Goal: Check status: Check status

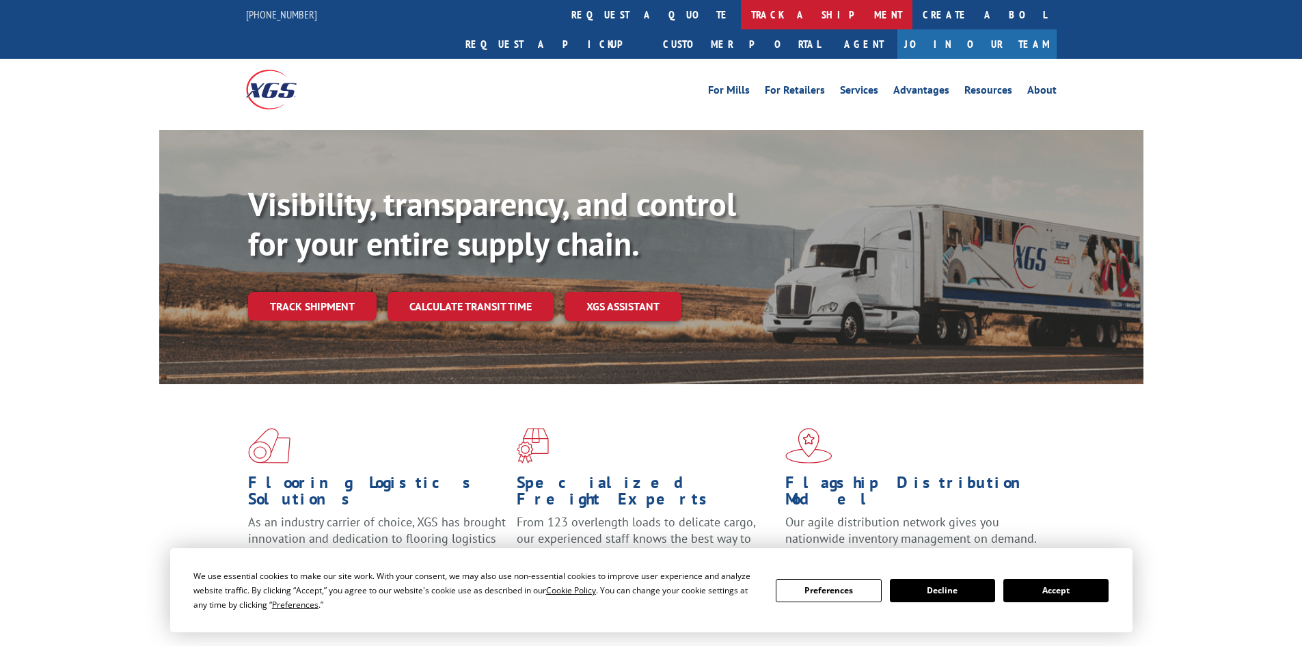
click at [741, 14] on link "track a shipment" at bounding box center [827, 14] width 172 height 29
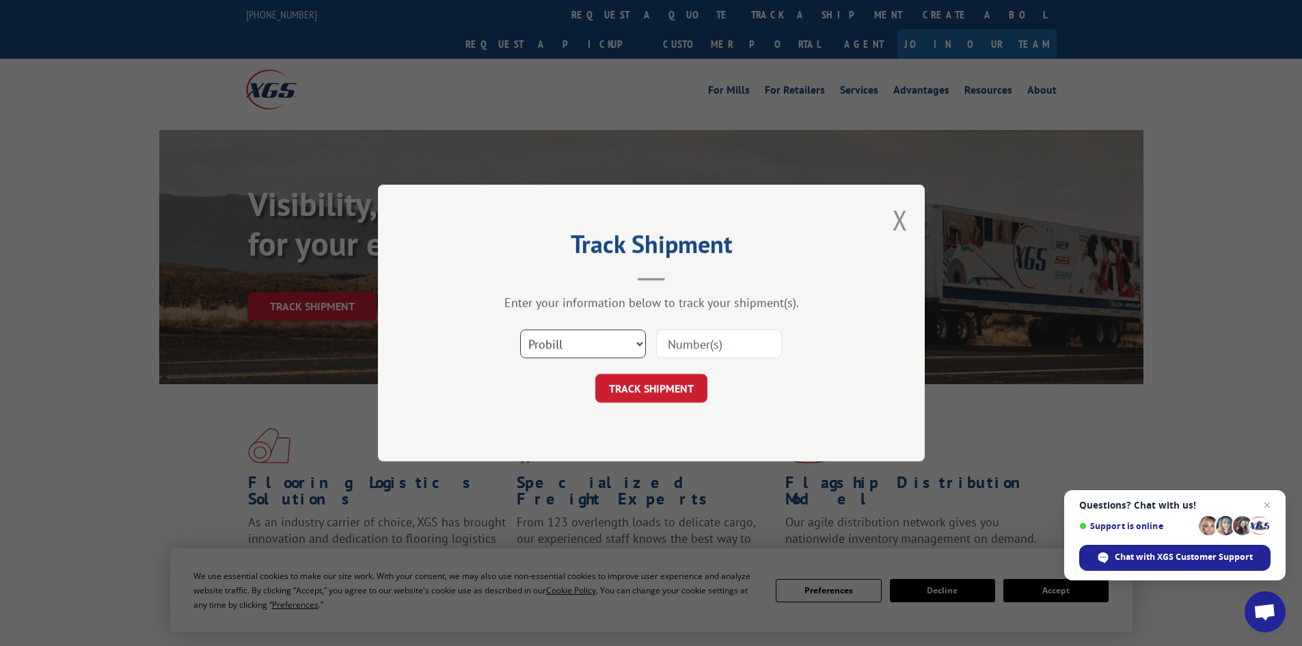
click at [554, 350] on select "Select category... Probill BOL PO" at bounding box center [583, 343] width 126 height 29
select select "bol"
click at [520, 329] on select "Select category... Probill BOL PO" at bounding box center [583, 343] width 126 height 29
click at [687, 348] on input at bounding box center [719, 343] width 126 height 29
type input "5179949"
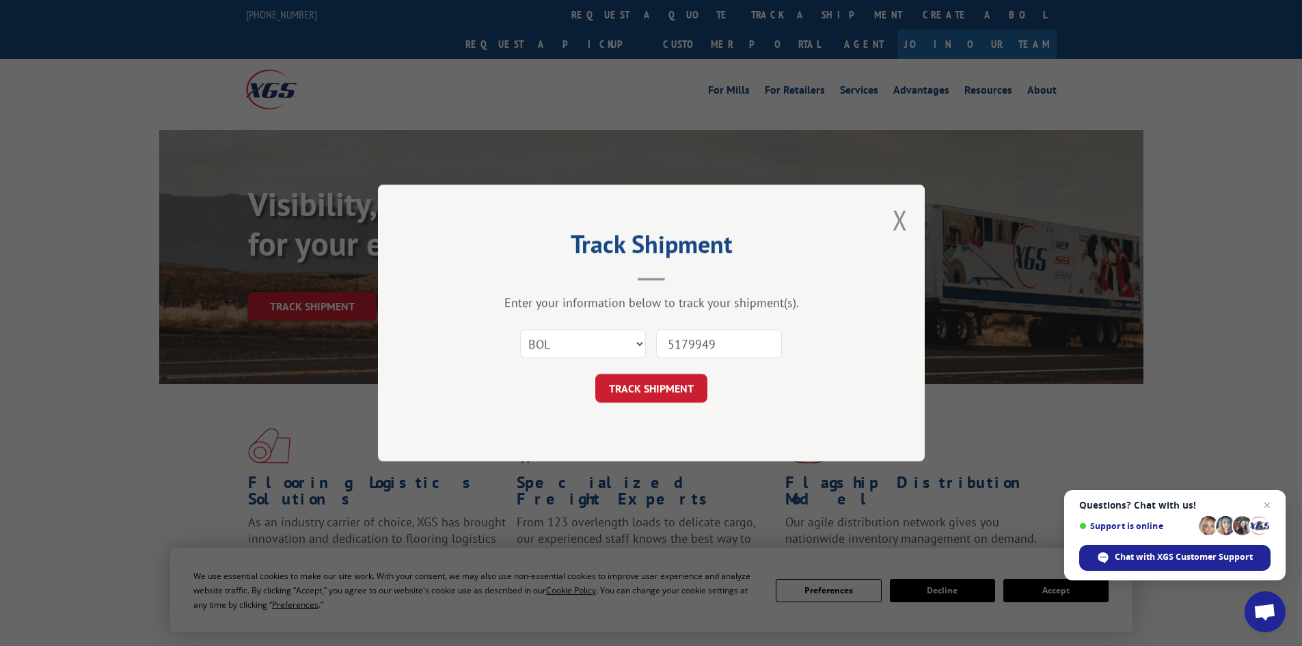
click at [595, 374] on button "TRACK SHIPMENT" at bounding box center [651, 388] width 112 height 29
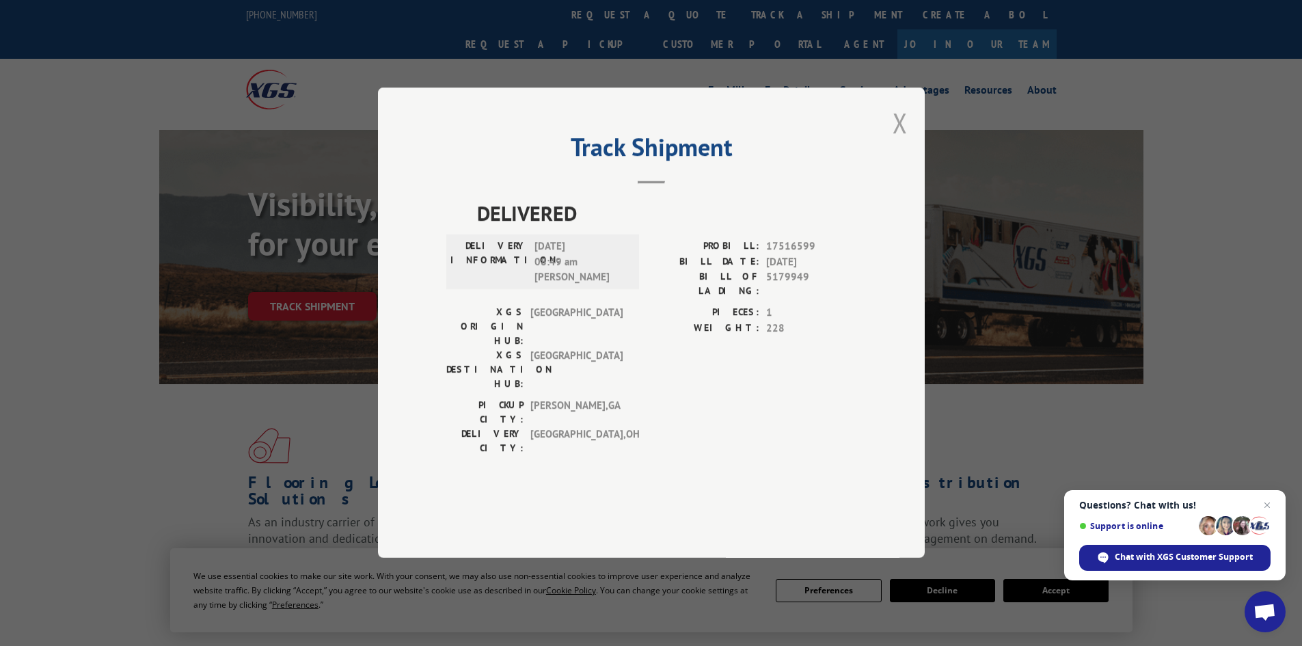
click at [899, 141] on button "Close modal" at bounding box center [900, 123] width 15 height 36
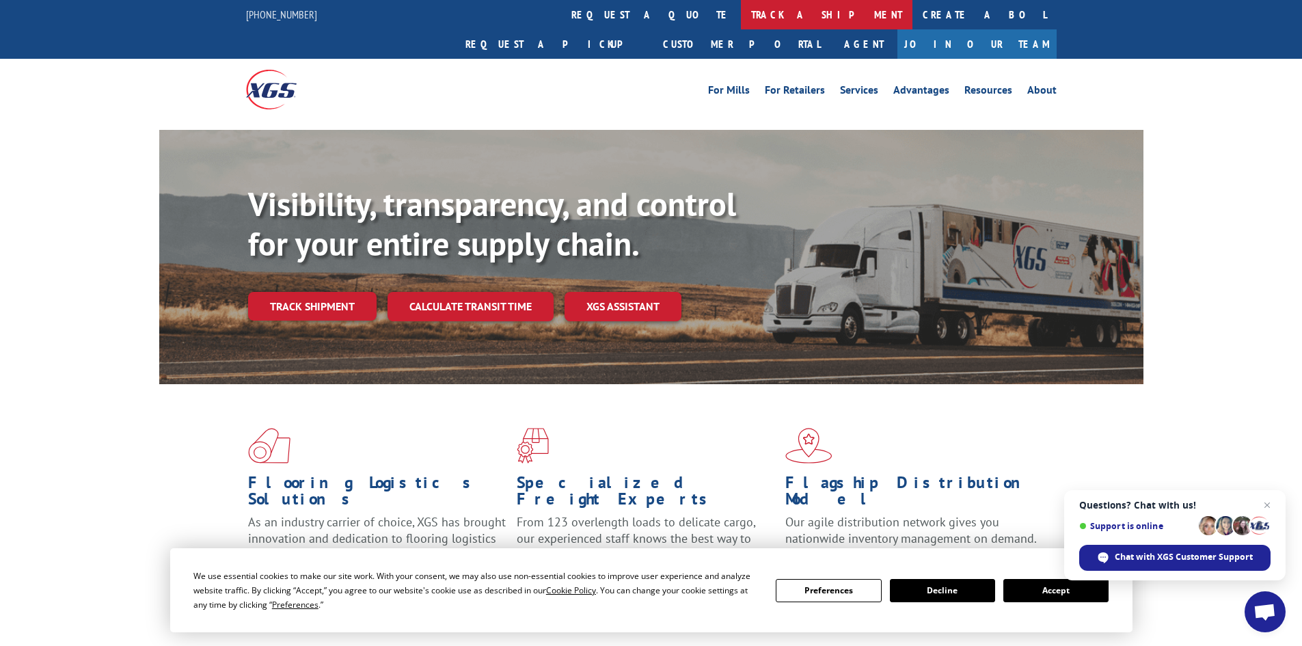
click at [741, 12] on link "track a shipment" at bounding box center [827, 14] width 172 height 29
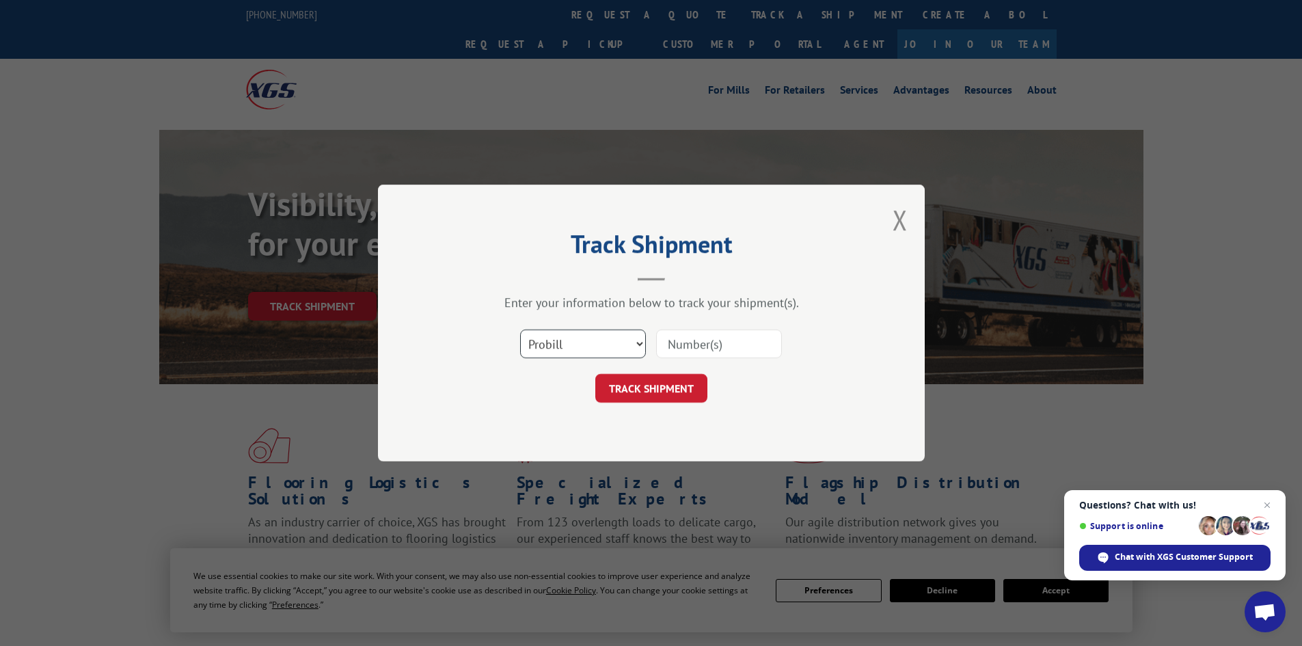
click at [558, 351] on select "Select category... Probill BOL PO" at bounding box center [583, 343] width 126 height 29
select select "bol"
click at [520, 329] on select "Select category... Probill BOL PO" at bounding box center [583, 343] width 126 height 29
click at [690, 344] on input at bounding box center [719, 343] width 126 height 29
type input "5199389"
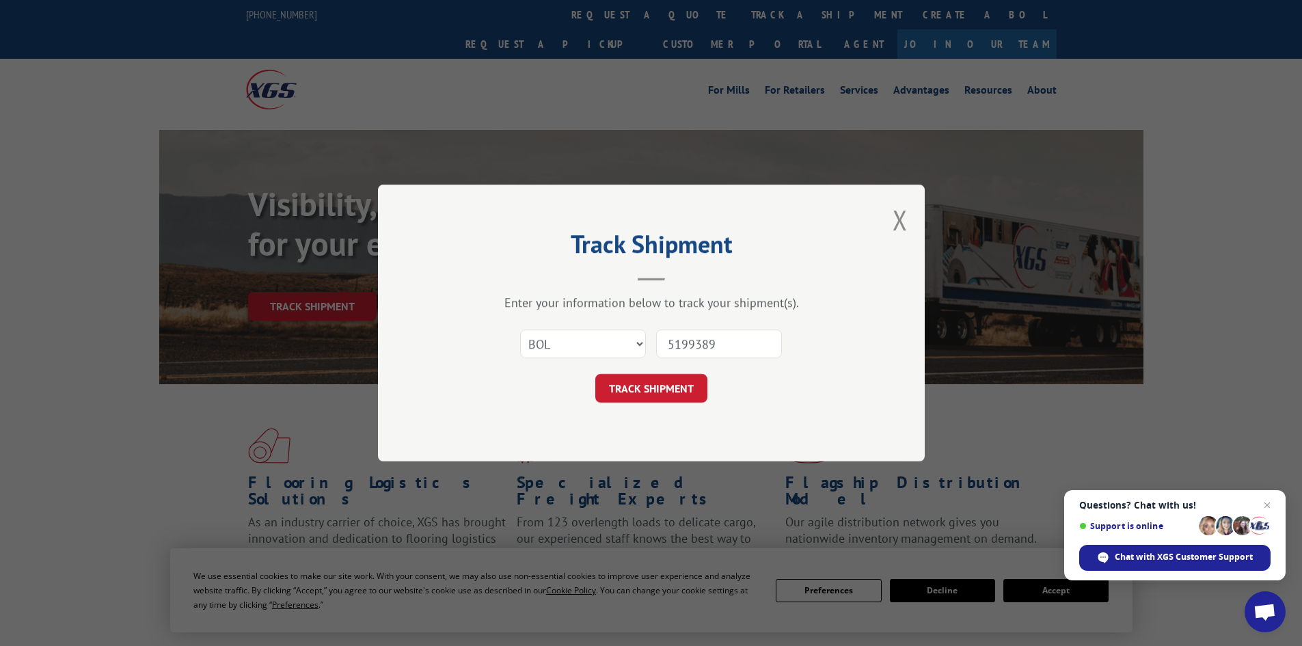
click button "TRACK SHIPMENT" at bounding box center [651, 388] width 112 height 29
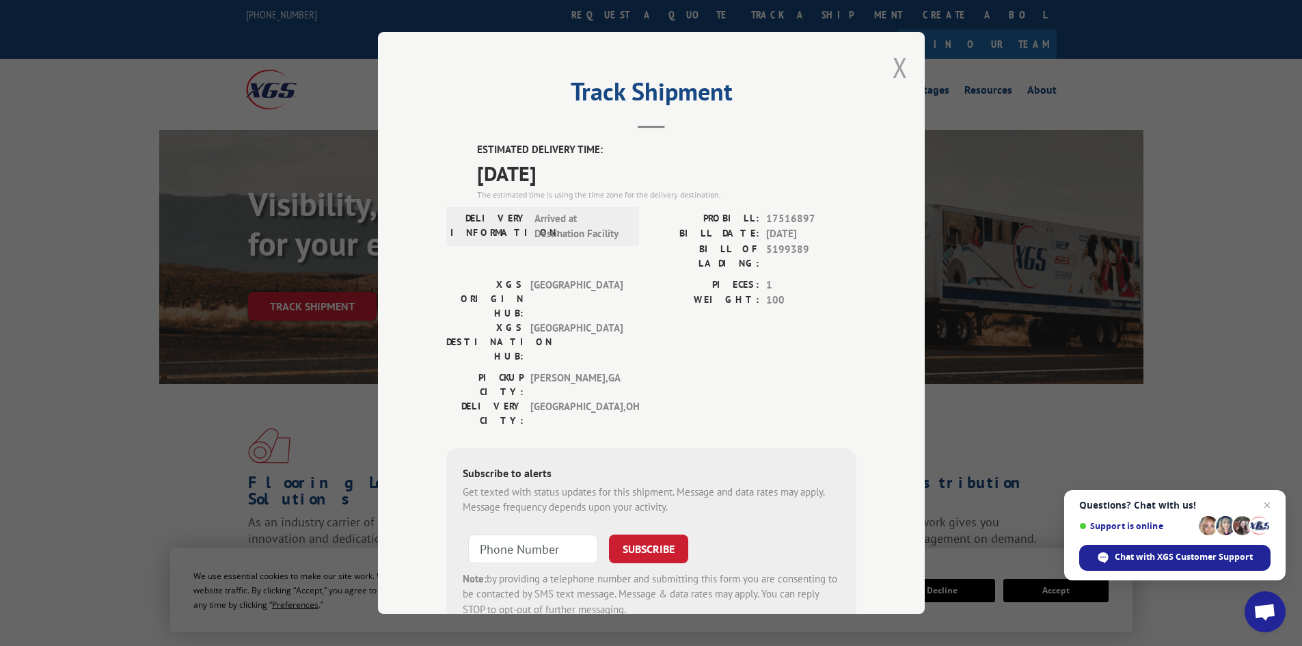
click at [893, 59] on button "Close modal" at bounding box center [900, 67] width 15 height 36
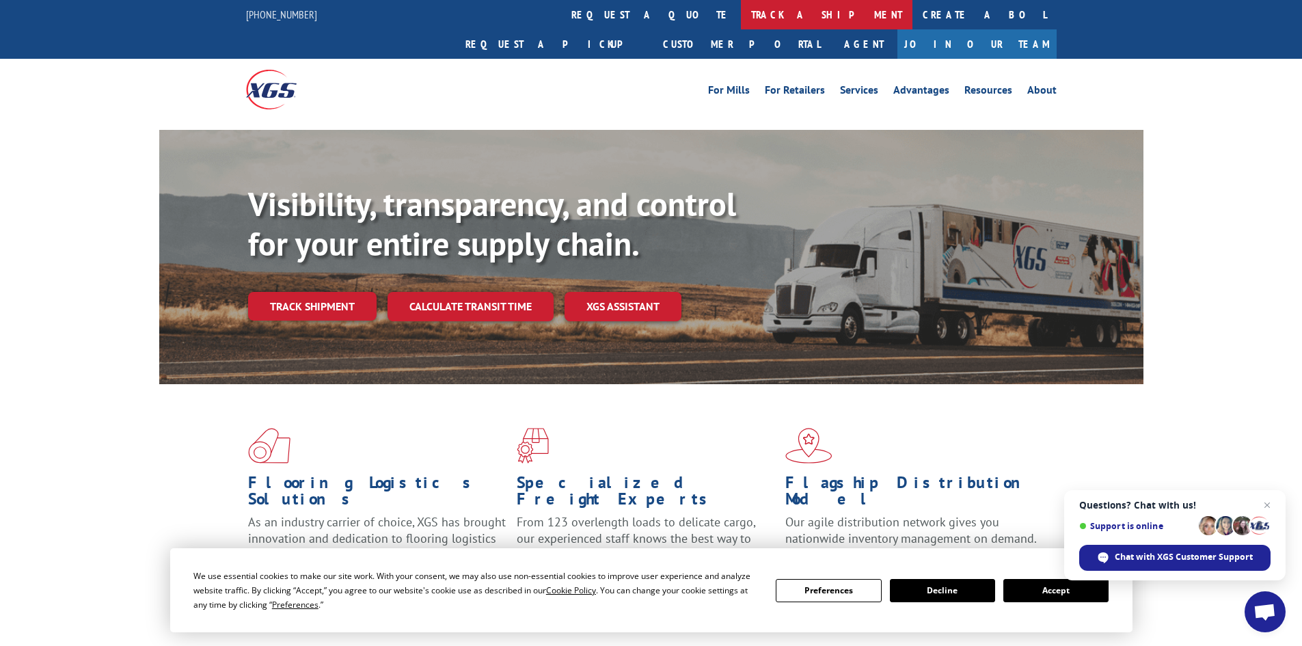
click at [741, 15] on link "track a shipment" at bounding box center [827, 14] width 172 height 29
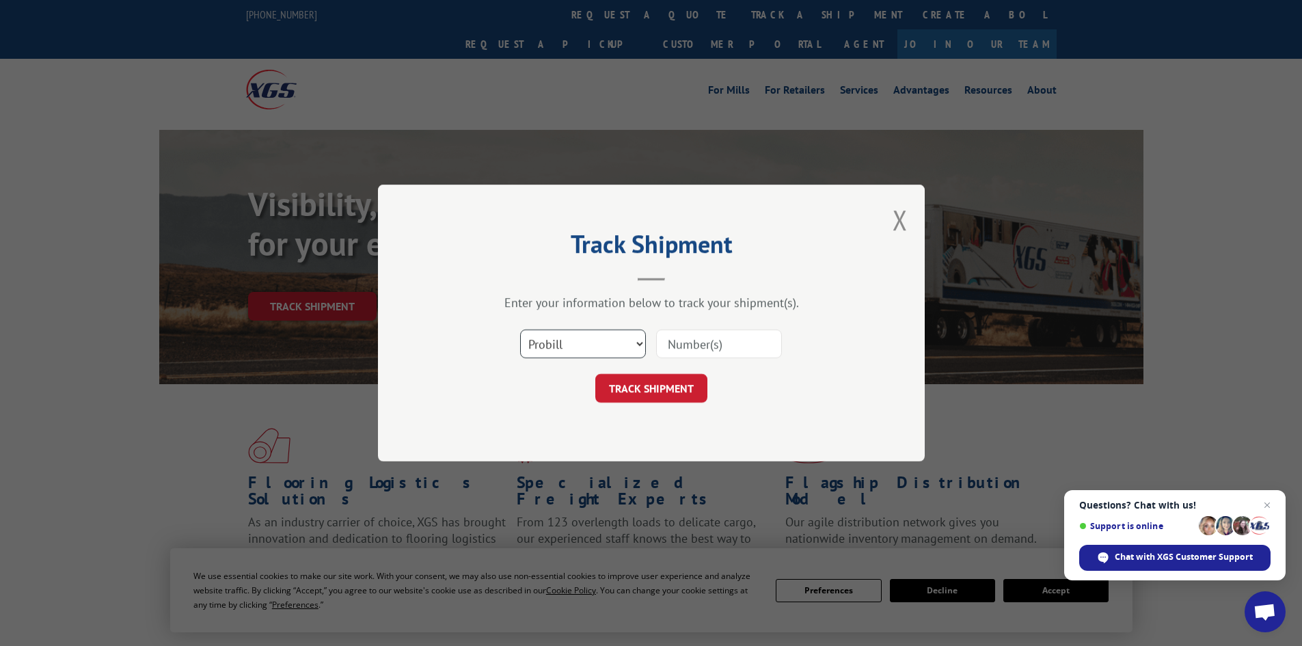
click at [563, 355] on select "Select category... Probill BOL PO" at bounding box center [583, 343] width 126 height 29
select select "bol"
click at [520, 329] on select "Select category... Probill BOL PO" at bounding box center [583, 343] width 126 height 29
click at [713, 344] on input at bounding box center [719, 343] width 126 height 29
type input "5195268"
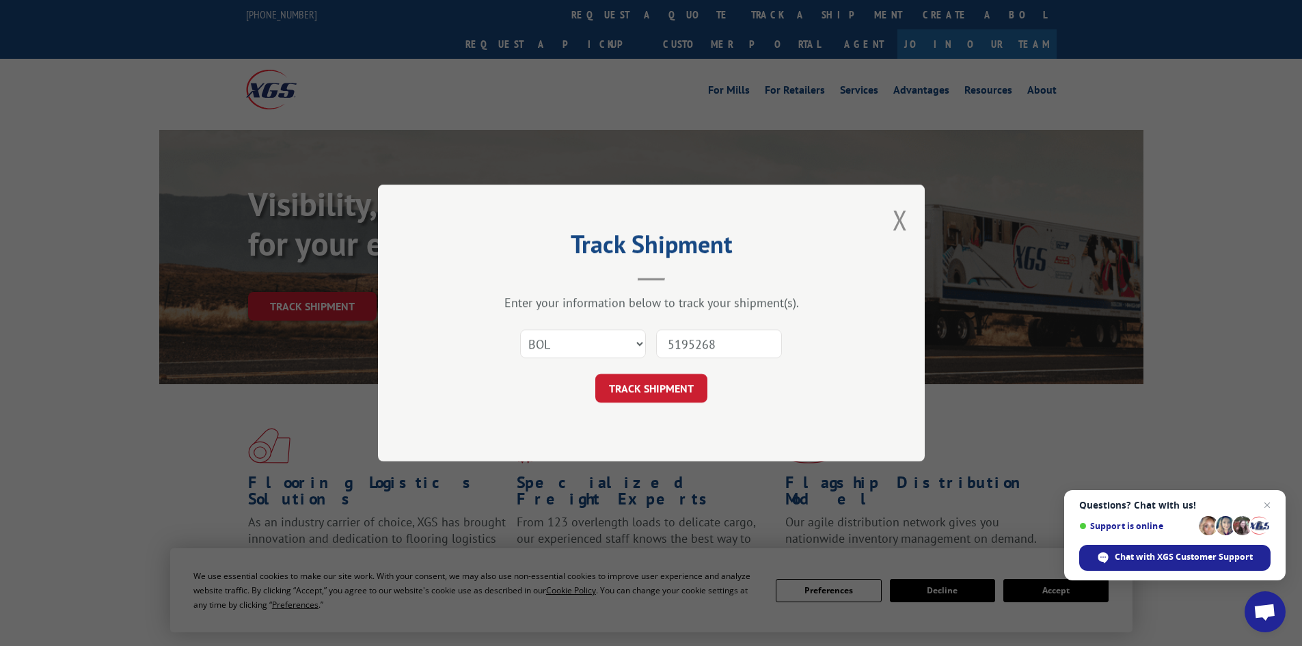
click button "TRACK SHIPMENT" at bounding box center [651, 388] width 112 height 29
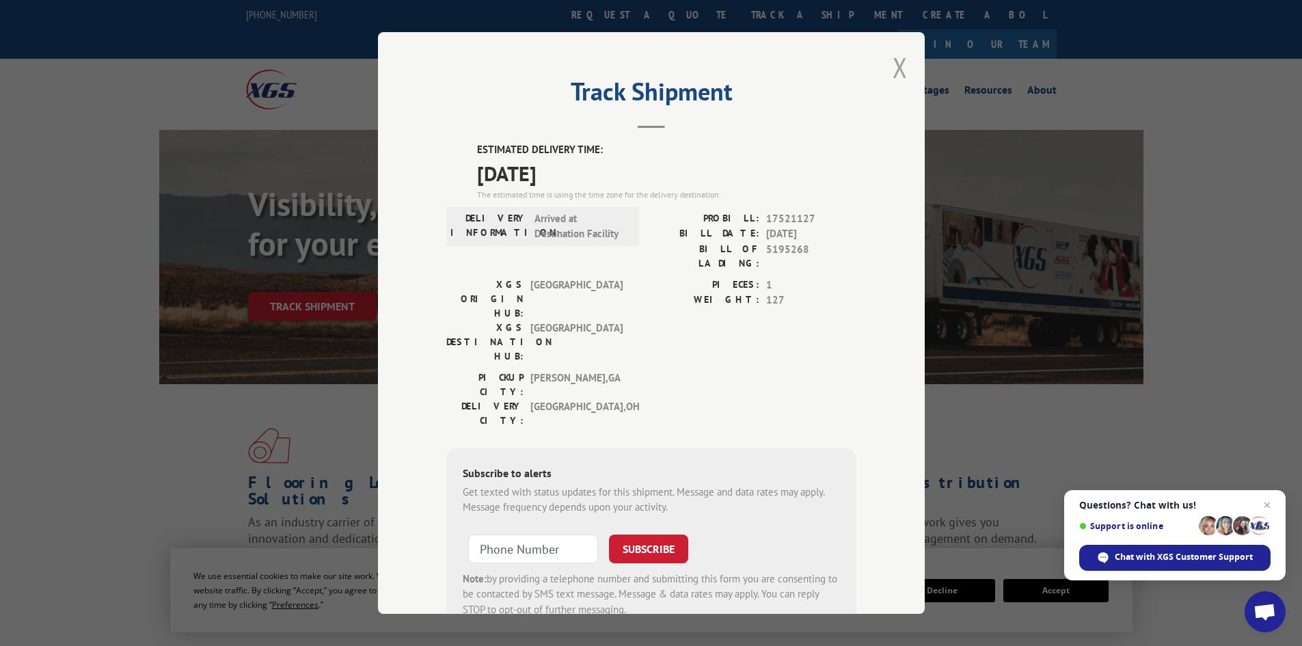
click at [897, 64] on button "Close modal" at bounding box center [900, 67] width 15 height 36
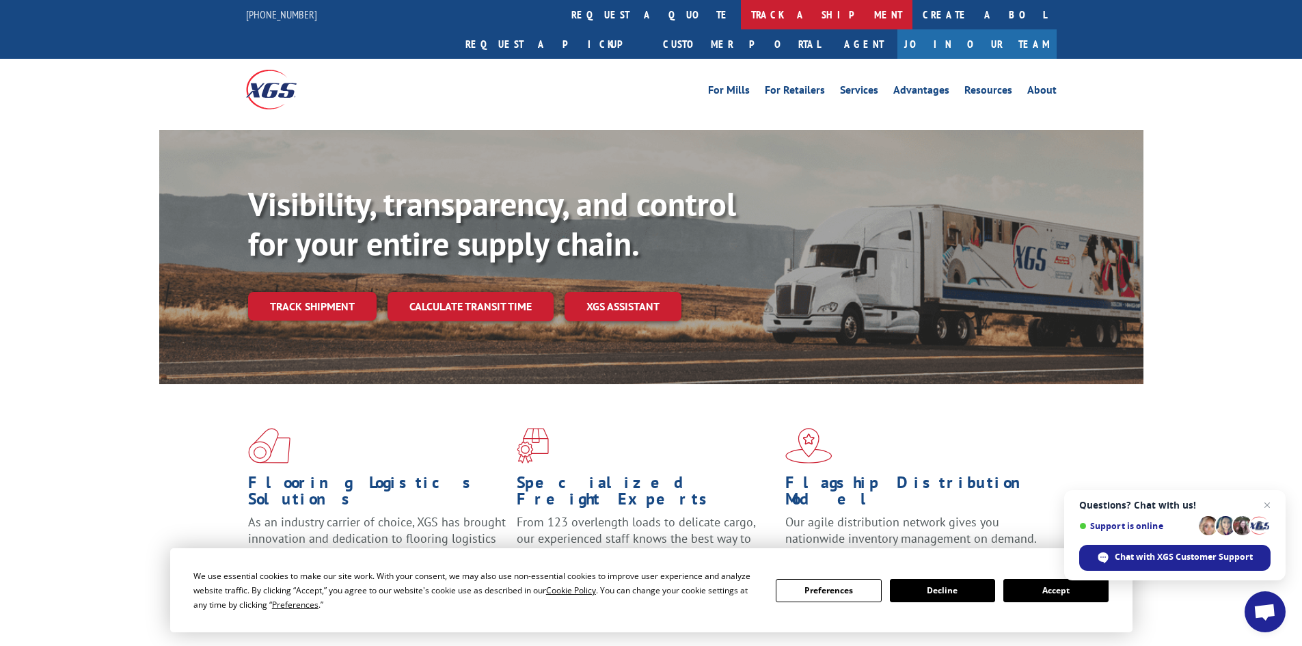
click at [741, 18] on link "track a shipment" at bounding box center [827, 14] width 172 height 29
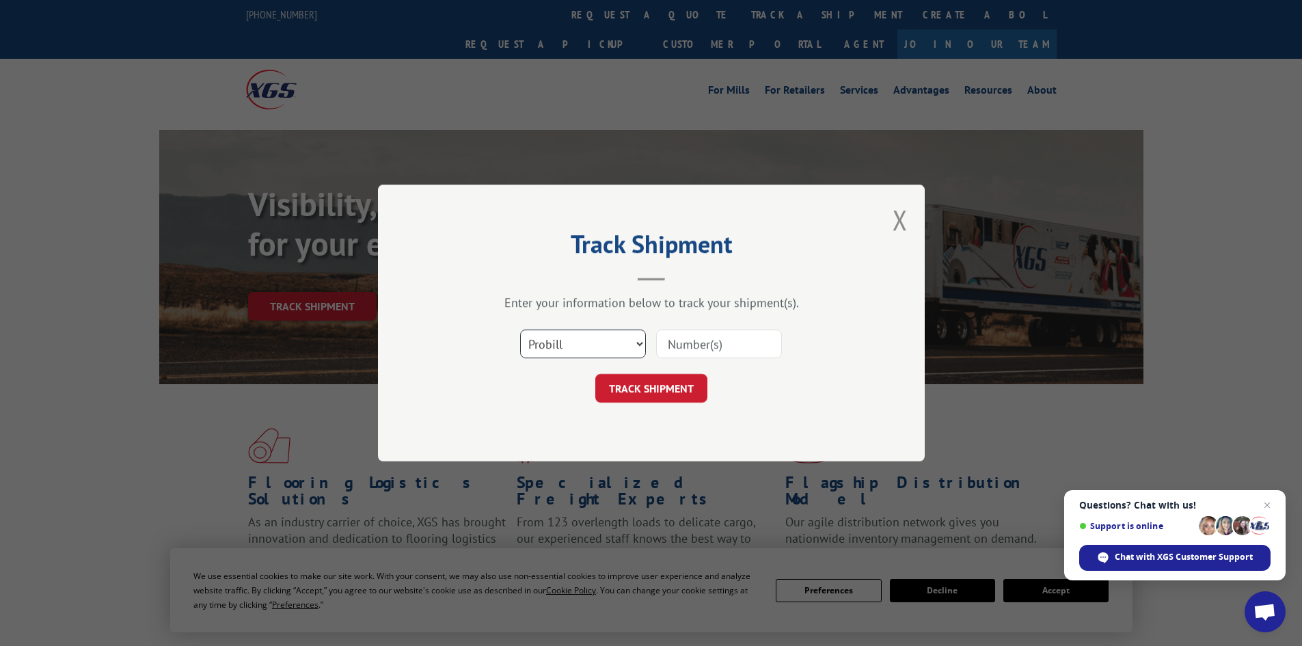
click at [573, 344] on select "Select category... Probill BOL PO" at bounding box center [583, 343] width 126 height 29
select select "bol"
click at [520, 329] on select "Select category... Probill BOL PO" at bounding box center [583, 343] width 126 height 29
click at [748, 348] on input at bounding box center [719, 343] width 126 height 29
type input "6017631"
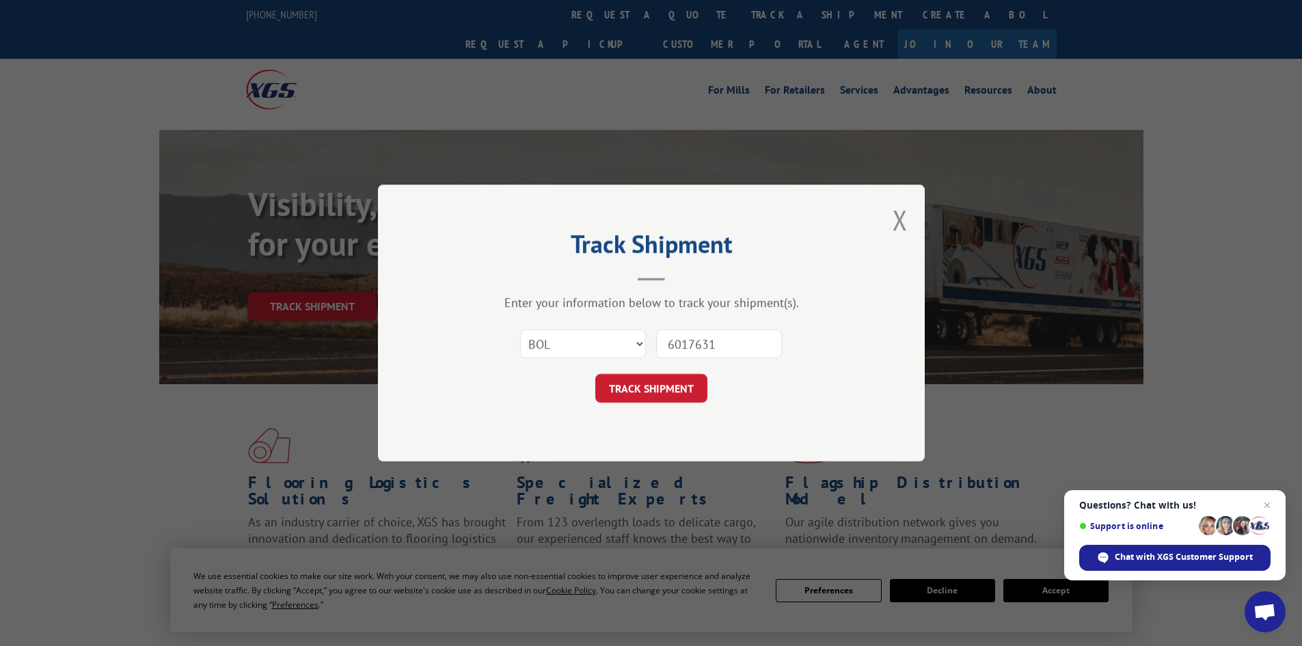
click button "TRACK SHIPMENT" at bounding box center [651, 388] width 112 height 29
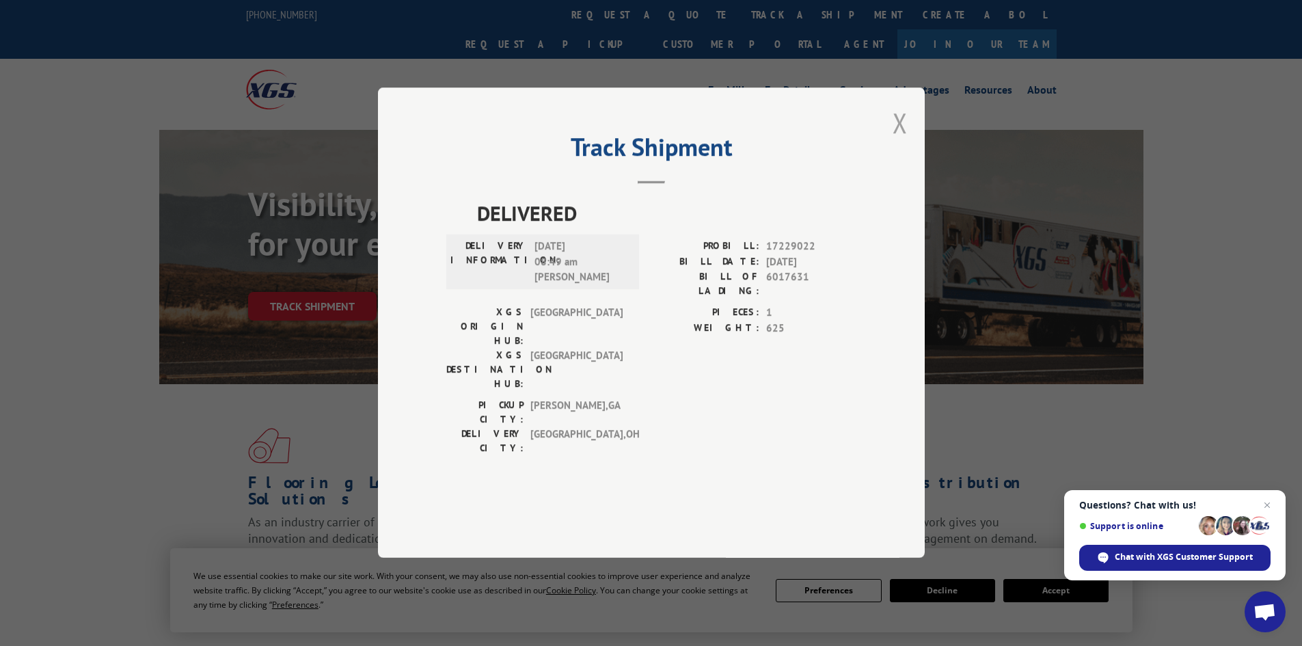
click at [899, 141] on button "Close modal" at bounding box center [900, 123] width 15 height 36
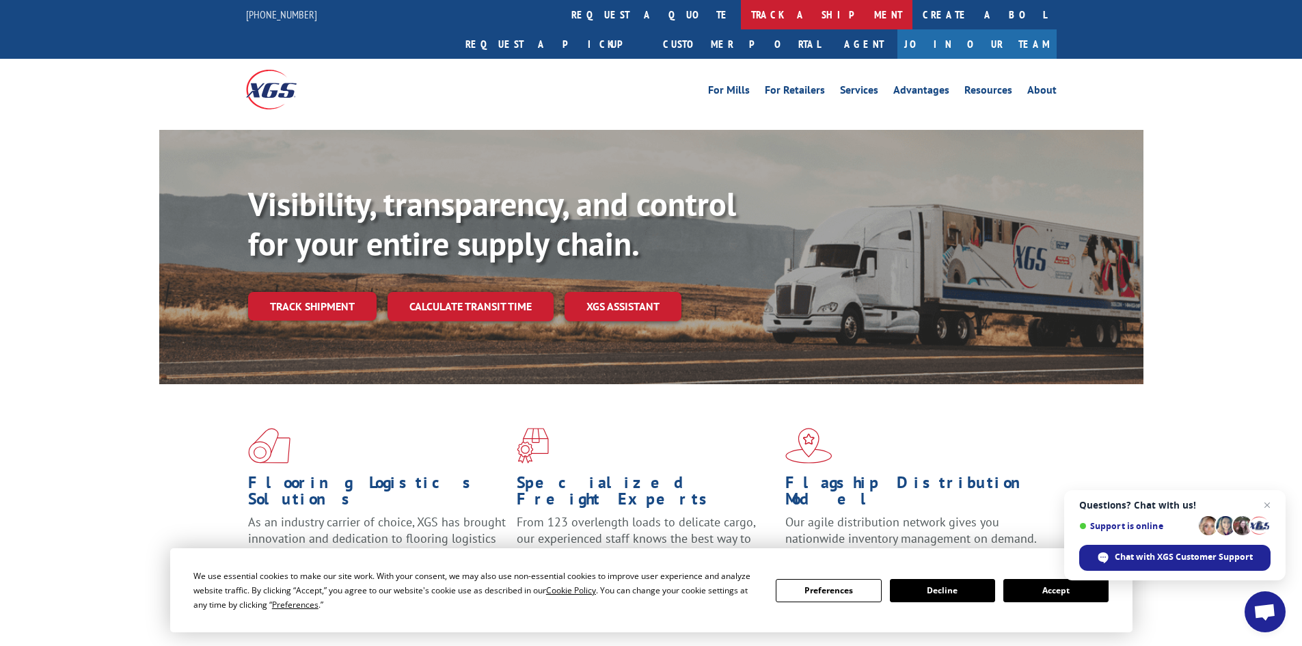
click at [741, 14] on link "track a shipment" at bounding box center [827, 14] width 172 height 29
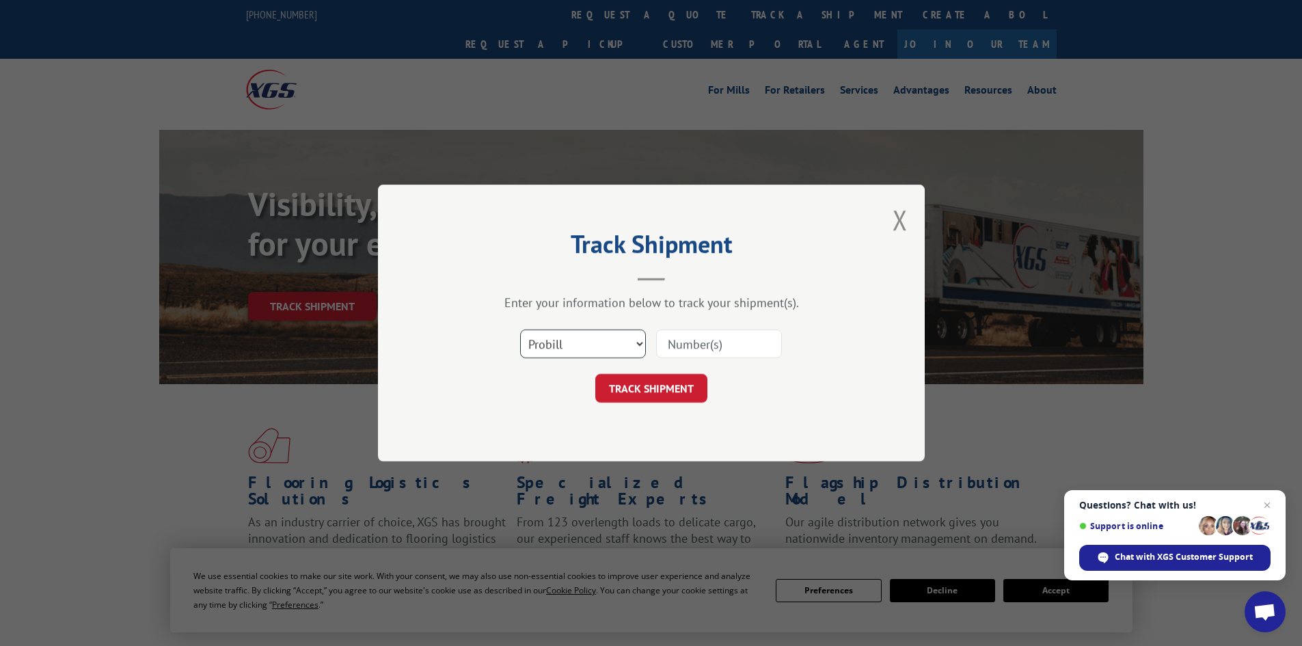
click at [566, 346] on select "Select category... Probill BOL PO" at bounding box center [583, 343] width 126 height 29
select select "bol"
click at [520, 329] on select "Select category... Probill BOL PO" at bounding box center [583, 343] width 126 height 29
click at [715, 337] on input at bounding box center [719, 343] width 126 height 29
type input "5211849"
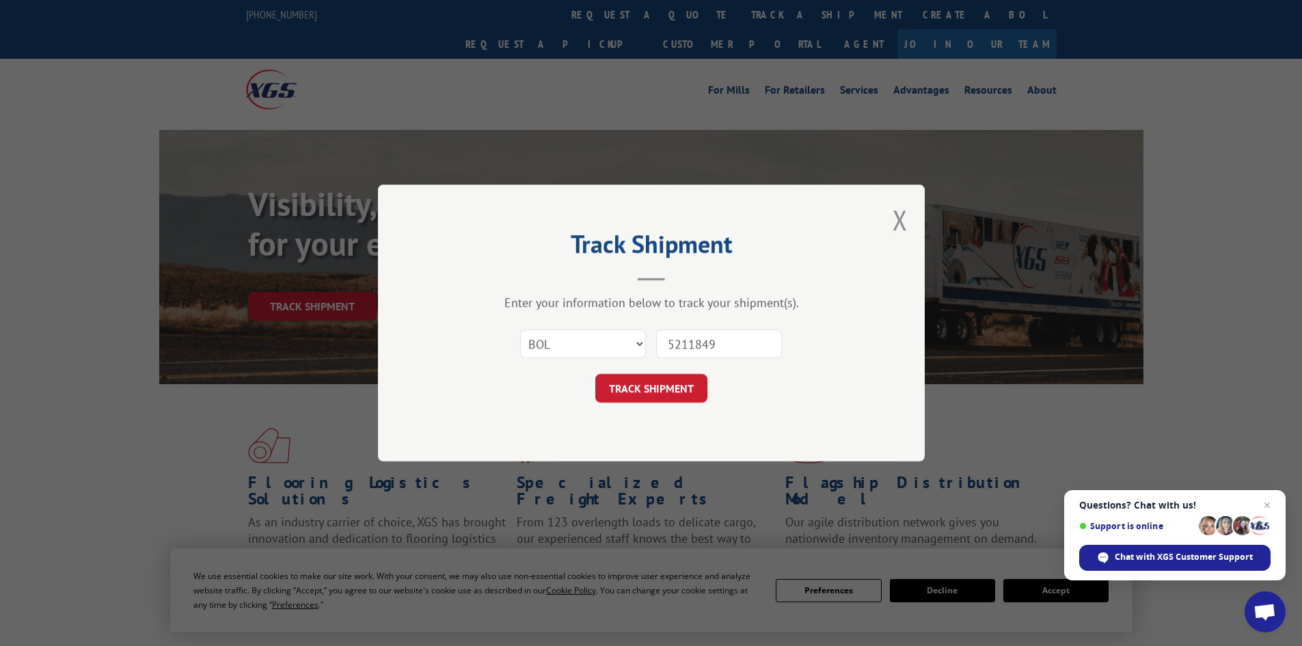
click button "TRACK SHIPMENT" at bounding box center [651, 388] width 112 height 29
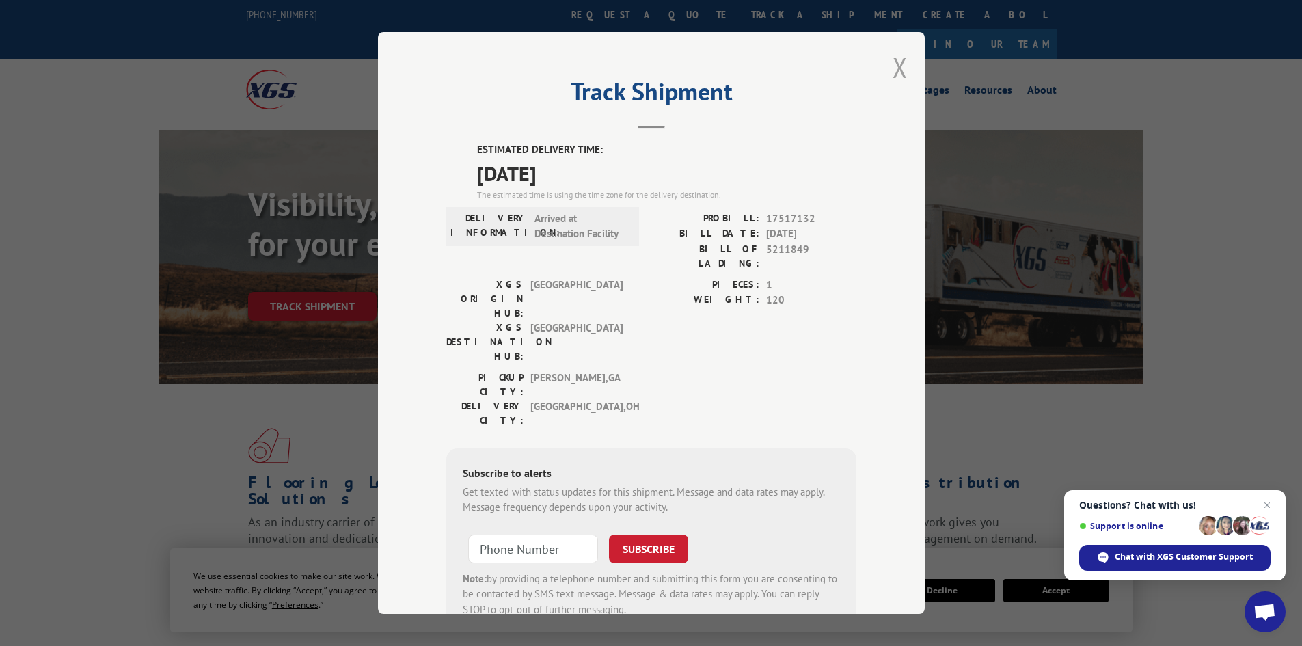
click at [893, 69] on button "Close modal" at bounding box center [900, 67] width 15 height 36
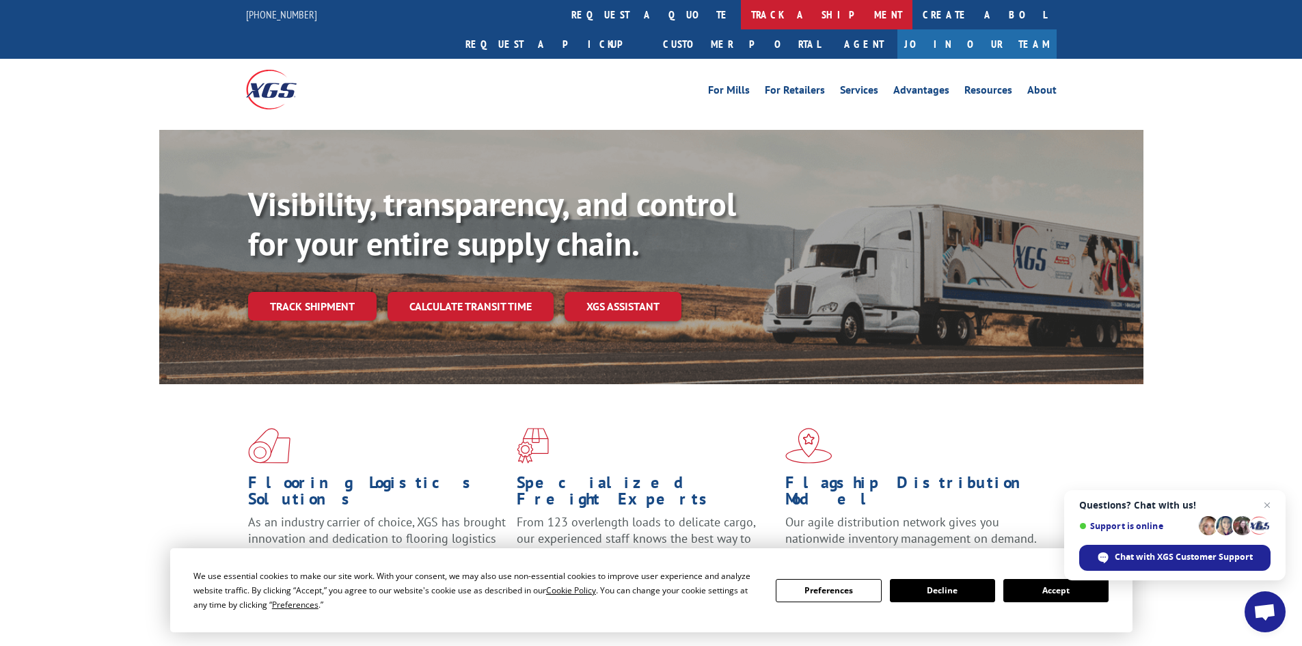
click at [741, 13] on link "track a shipment" at bounding box center [827, 14] width 172 height 29
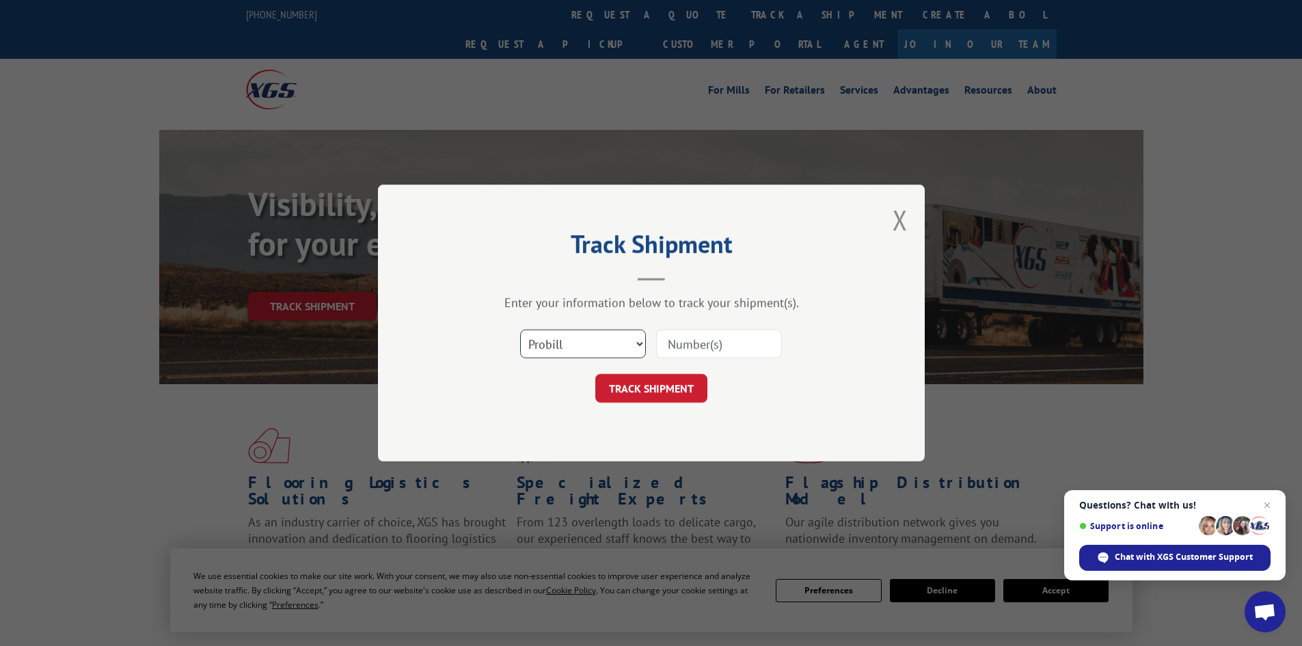
click at [607, 341] on select "Select category... Probill BOL PO" at bounding box center [583, 343] width 126 height 29
select select "bol"
click at [520, 329] on select "Select category... Probill BOL PO" at bounding box center [583, 343] width 126 height 29
click at [703, 346] on input at bounding box center [719, 343] width 126 height 29
type input "450848"
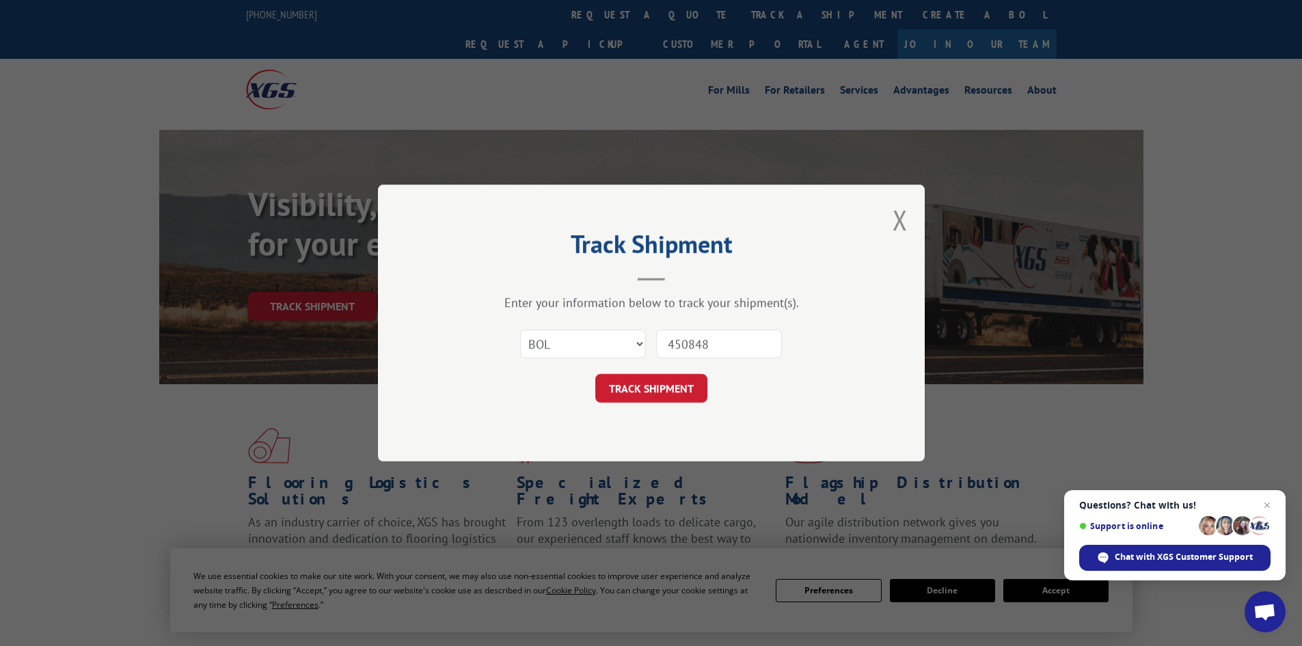
click button "TRACK SHIPMENT" at bounding box center [651, 388] width 112 height 29
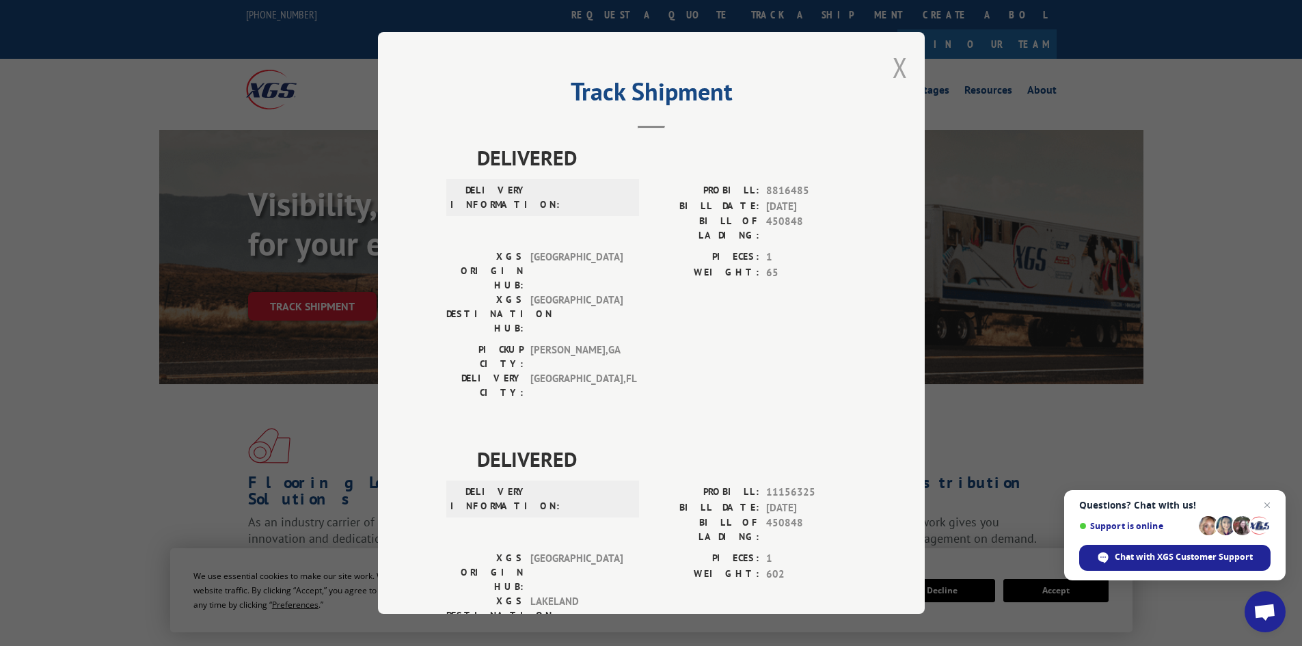
click at [898, 70] on button "Close modal" at bounding box center [900, 67] width 15 height 36
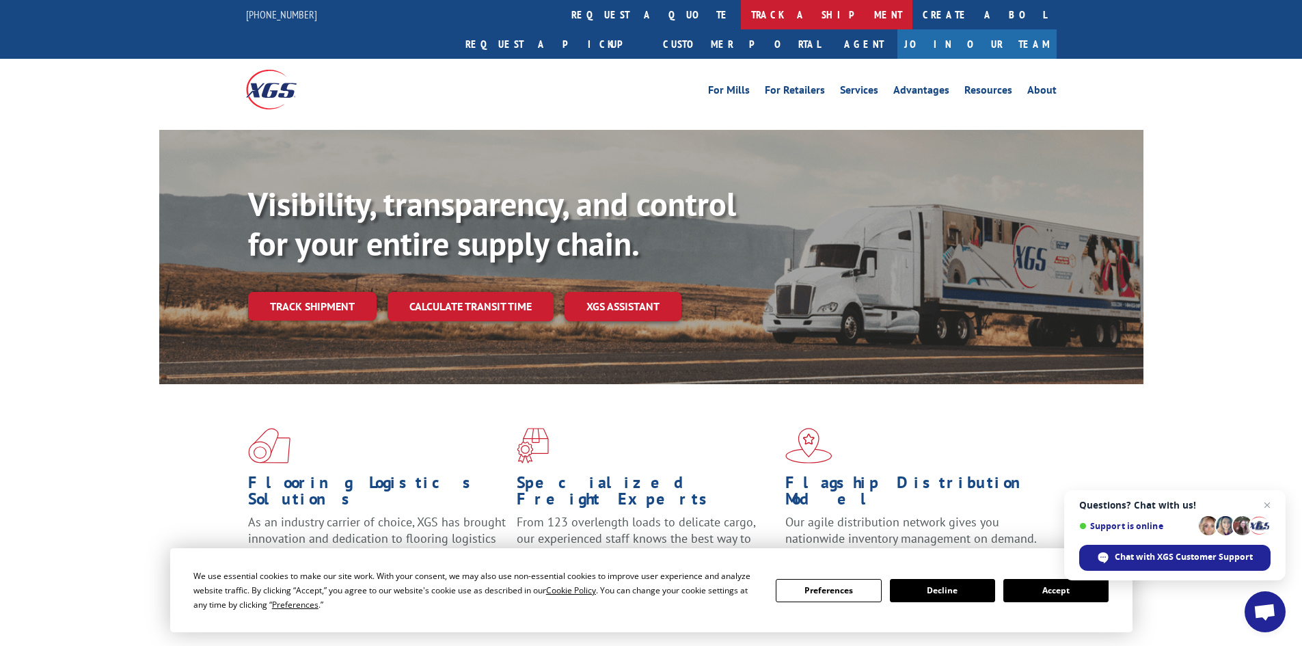
click at [741, 13] on link "track a shipment" at bounding box center [827, 14] width 172 height 29
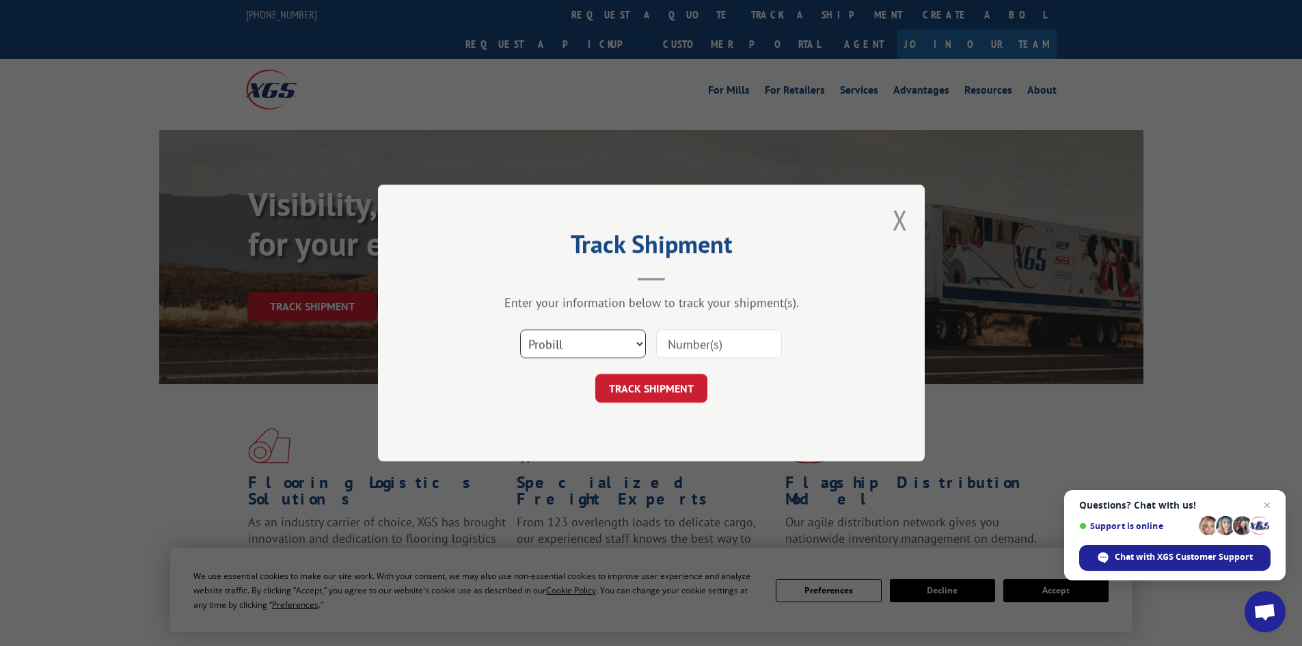
click at [629, 338] on select "Select category... Probill BOL PO" at bounding box center [583, 343] width 126 height 29
select select "bol"
click at [520, 329] on select "Select category... Probill BOL PO" at bounding box center [583, 343] width 126 height 29
click at [703, 348] on input at bounding box center [719, 343] width 126 height 29
type input "5225927"
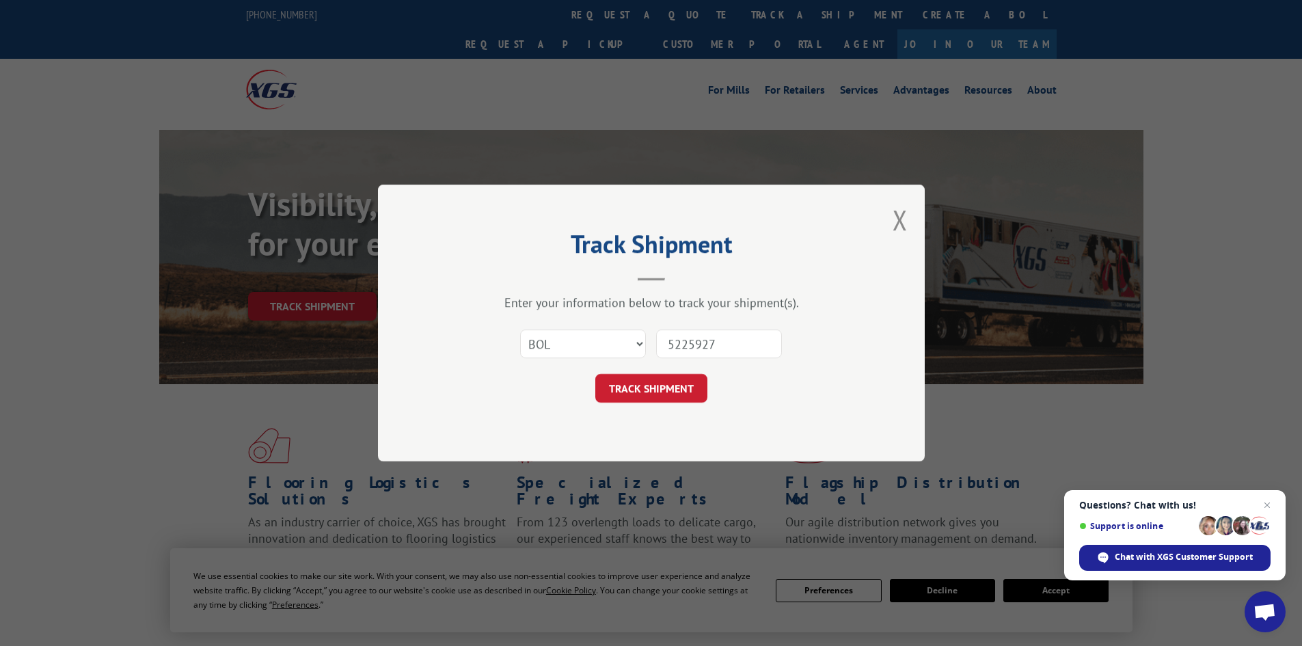
click at [595, 374] on button "TRACK SHIPMENT" at bounding box center [651, 388] width 112 height 29
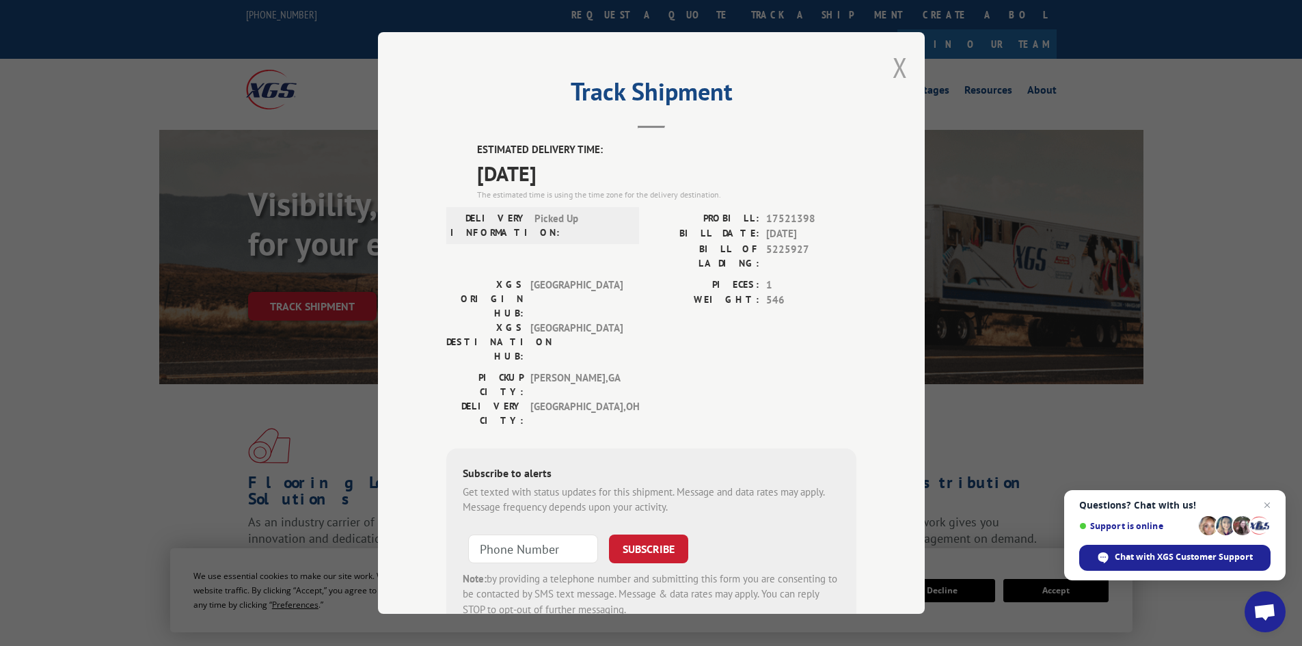
click at [893, 62] on button "Close modal" at bounding box center [900, 67] width 15 height 36
